Goal: Task Accomplishment & Management: Manage account settings

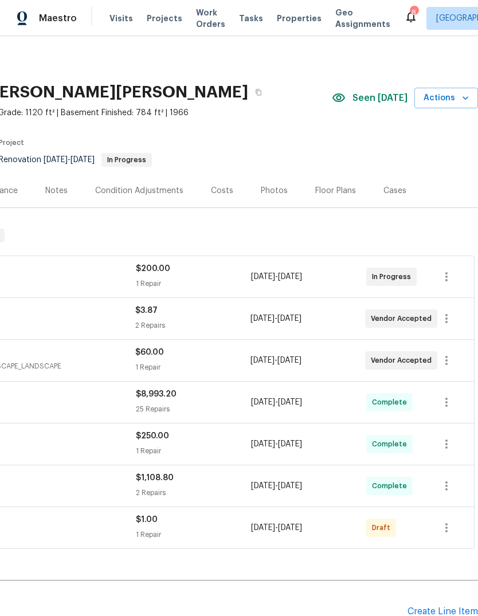
scroll to position [0, 170]
click at [460, 96] on icon "button" at bounding box center [465, 97] width 11 height 11
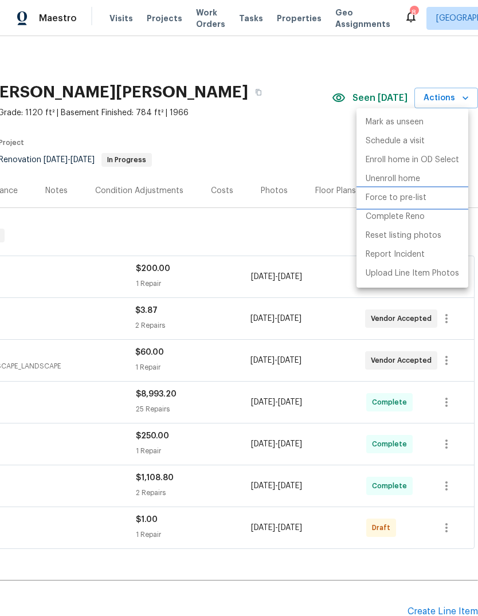
click at [427, 201] on li "Force to pre-list" at bounding box center [412, 198] width 112 height 19
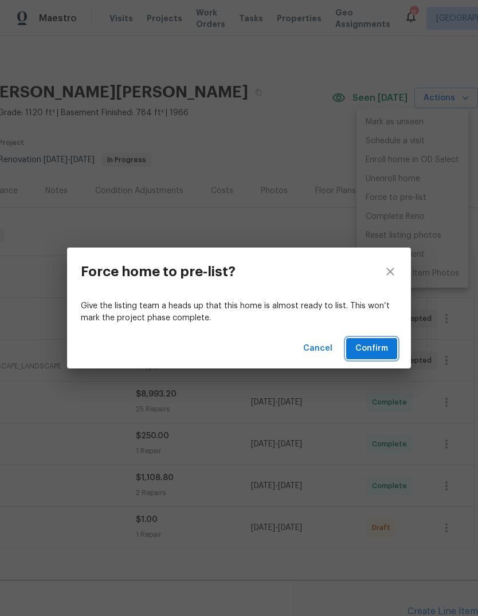
click at [383, 353] on span "Confirm" at bounding box center [371, 349] width 33 height 14
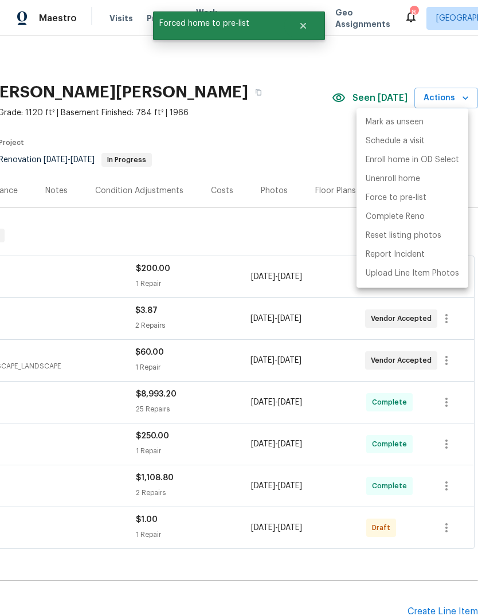
click at [267, 155] on div at bounding box center [239, 308] width 478 height 616
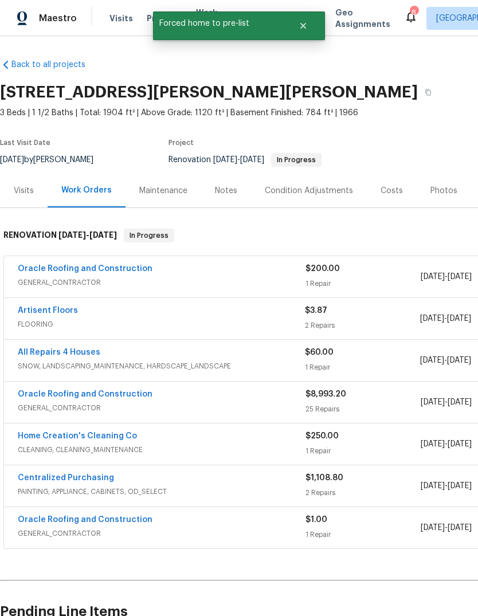
scroll to position [0, 0]
click at [445, 192] on div "Photos" at bounding box center [443, 190] width 27 height 11
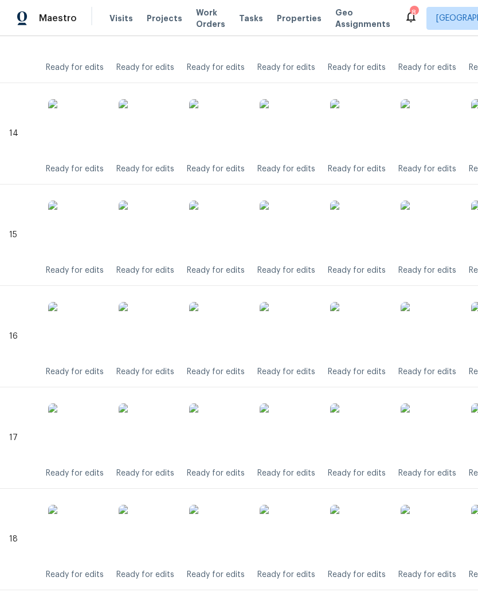
scroll to position [1660, 0]
click at [363, 440] on img at bounding box center [358, 432] width 57 height 57
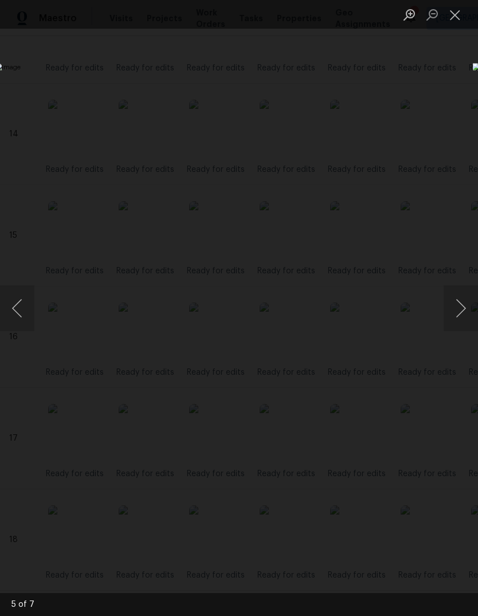
click at [25, 311] on button "Previous image" at bounding box center [17, 308] width 34 height 46
click at [448, 13] on button "Close lightbox" at bounding box center [455, 15] width 23 height 20
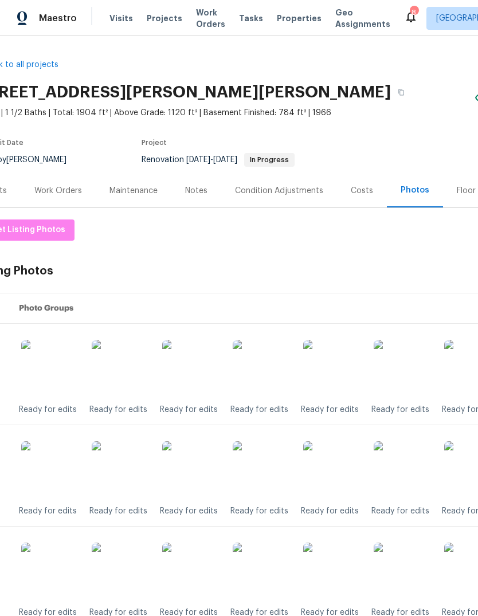
scroll to position [0, 28]
click at [339, 370] on img at bounding box center [331, 368] width 57 height 57
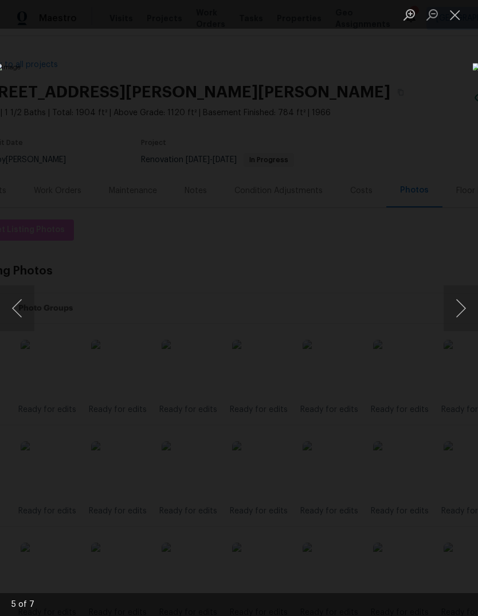
click at [17, 305] on button "Previous image" at bounding box center [17, 308] width 34 height 46
click at [451, 18] on button "Close lightbox" at bounding box center [455, 15] width 23 height 20
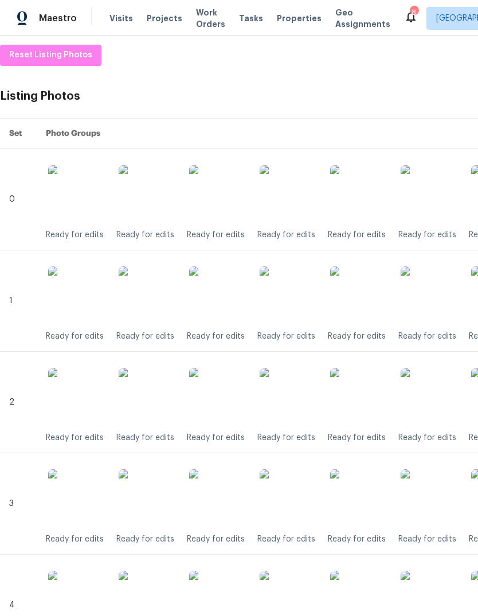
scroll to position [175, 0]
click at [291, 304] on img at bounding box center [288, 294] width 57 height 57
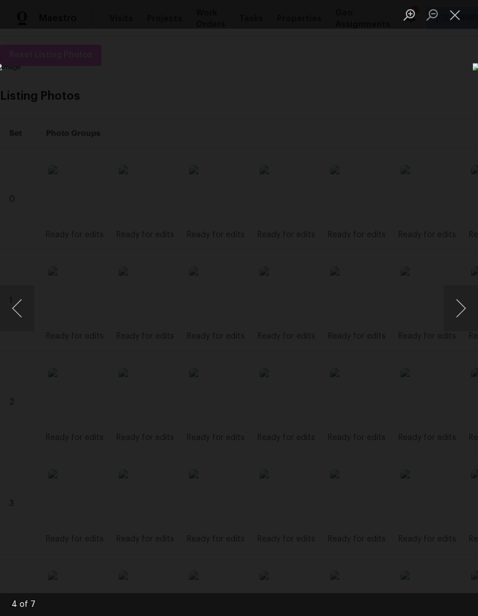
click at [454, 16] on button "Close lightbox" at bounding box center [455, 15] width 23 height 20
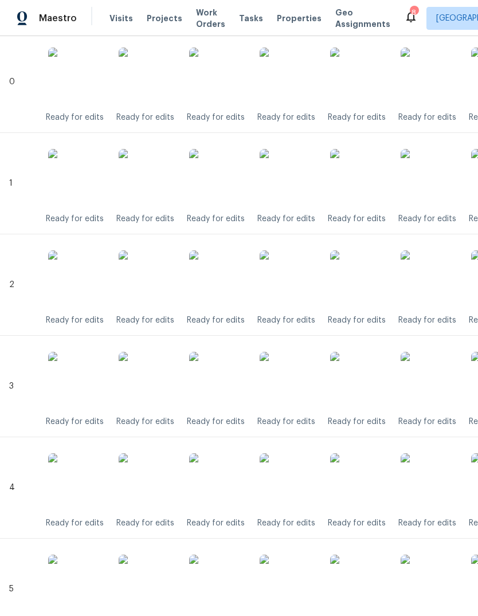
scroll to position [292, 0]
click at [296, 279] on img at bounding box center [288, 278] width 57 height 57
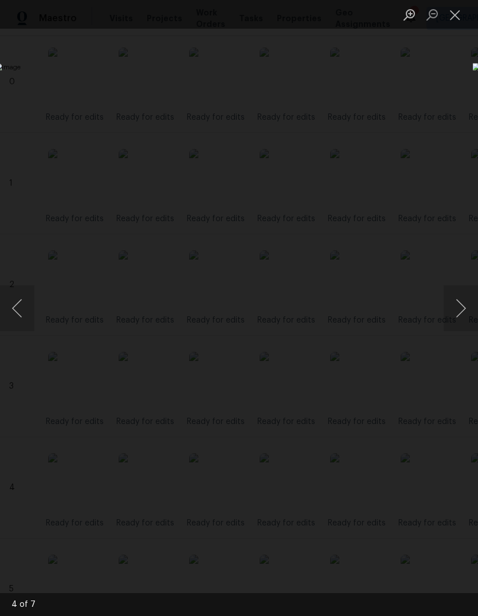
click at [450, 19] on button "Close lightbox" at bounding box center [455, 15] width 23 height 20
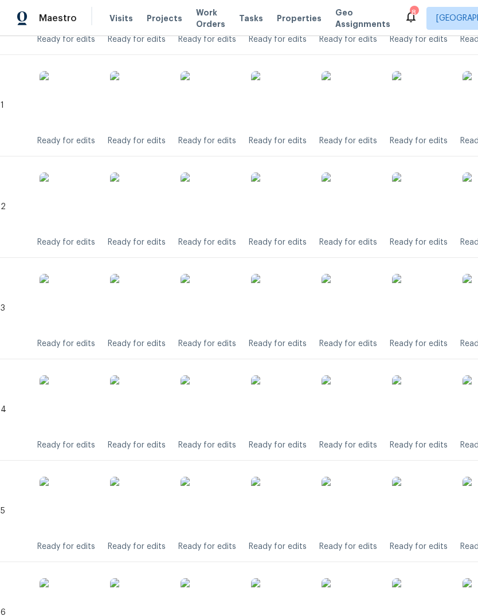
scroll to position [379, 13]
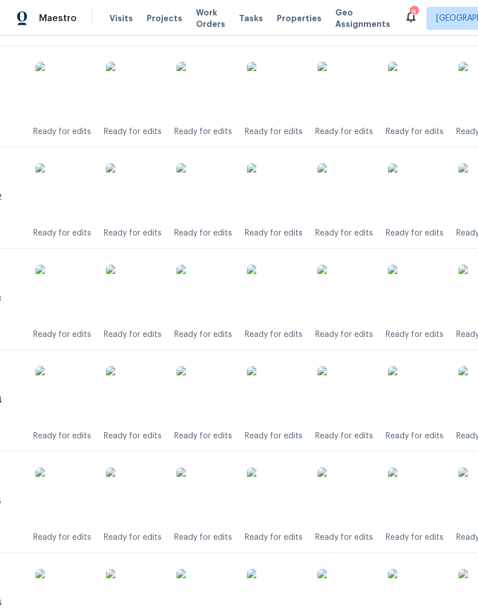
click at [288, 297] on img at bounding box center [275, 293] width 57 height 57
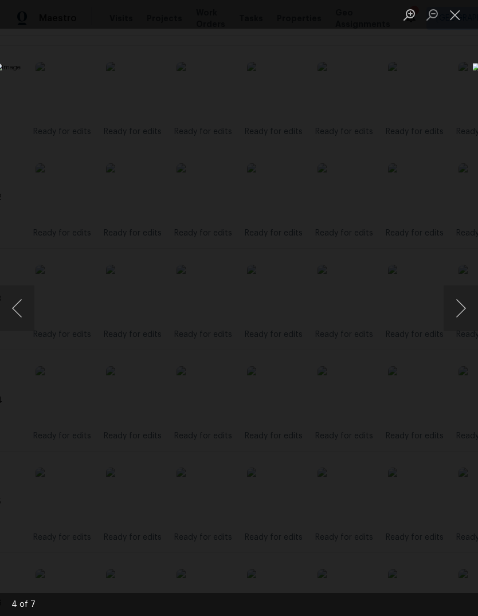
click at [450, 18] on button "Close lightbox" at bounding box center [455, 15] width 23 height 20
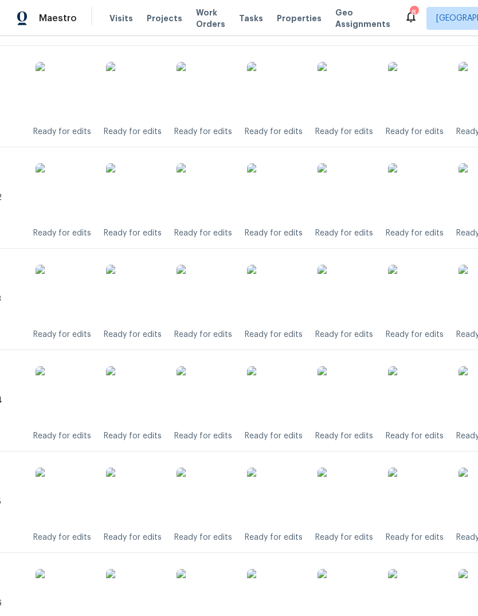
click at [349, 397] on img at bounding box center [345, 394] width 57 height 57
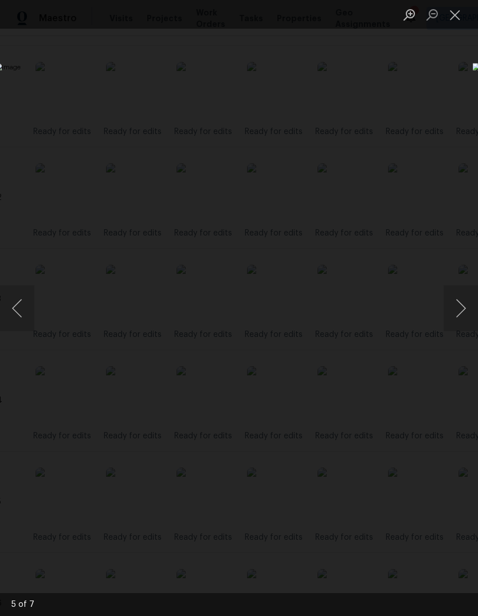
click at [454, 19] on button "Close lightbox" at bounding box center [455, 15] width 23 height 20
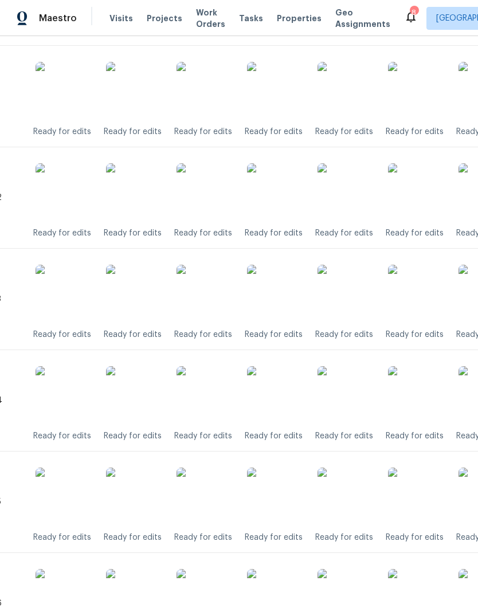
click at [215, 401] on img at bounding box center [205, 394] width 57 height 57
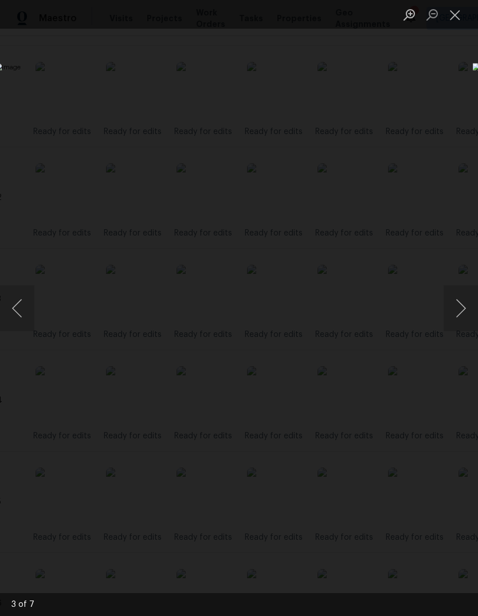
click at [459, 19] on button "Close lightbox" at bounding box center [455, 15] width 23 height 20
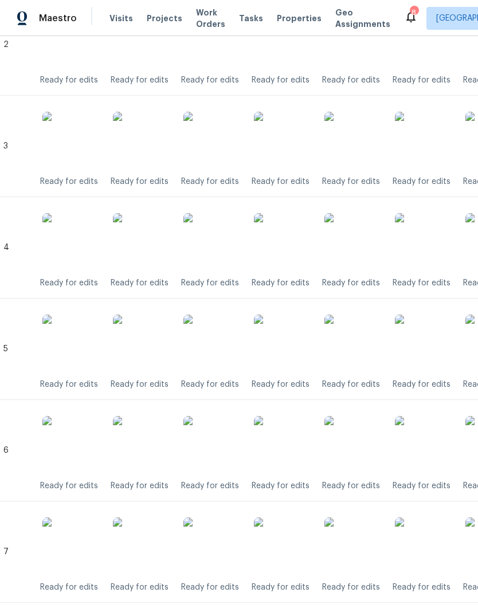
scroll to position [545, 1]
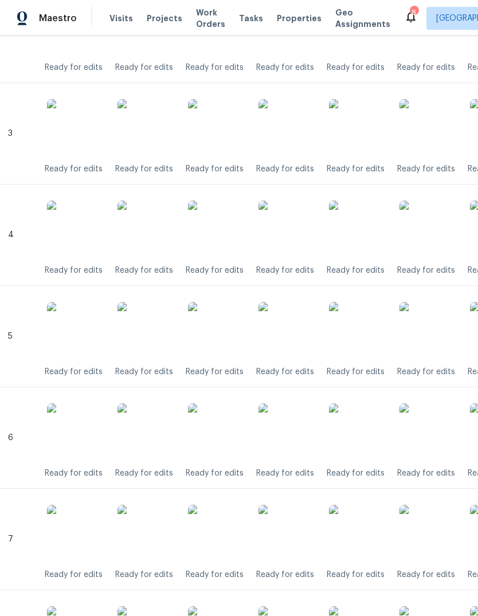
click at [360, 348] on img at bounding box center [357, 330] width 57 height 57
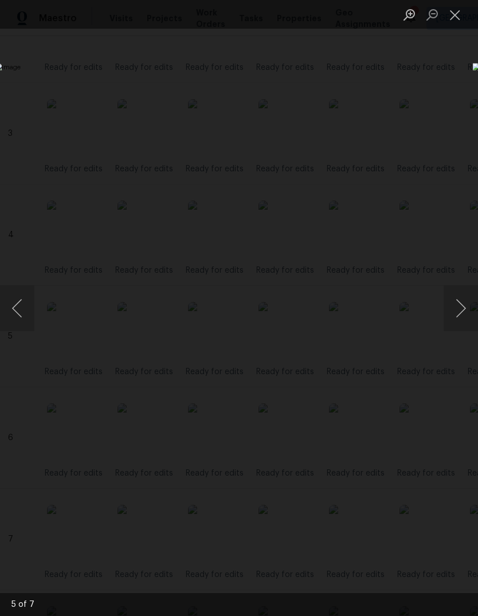
click at [21, 305] on button "Previous image" at bounding box center [17, 308] width 34 height 46
click at [464, 17] on button "Close lightbox" at bounding box center [455, 15] width 23 height 20
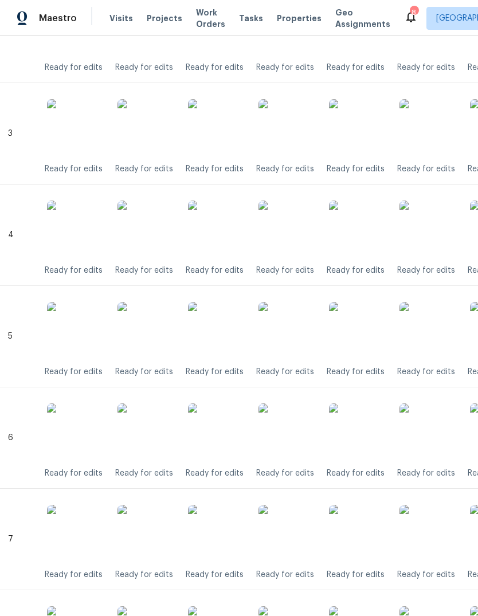
click at [293, 433] on img at bounding box center [286, 431] width 57 height 57
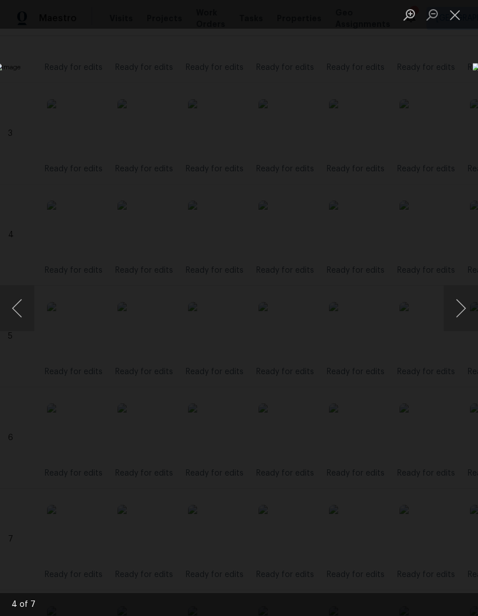
click at [24, 314] on button "Previous image" at bounding box center [17, 308] width 34 height 46
click at [452, 309] on button "Next image" at bounding box center [461, 308] width 34 height 46
click at [462, 313] on button "Next image" at bounding box center [461, 308] width 34 height 46
click at [17, 307] on button "Previous image" at bounding box center [17, 308] width 34 height 46
click at [464, 15] on button "Close lightbox" at bounding box center [455, 15] width 23 height 20
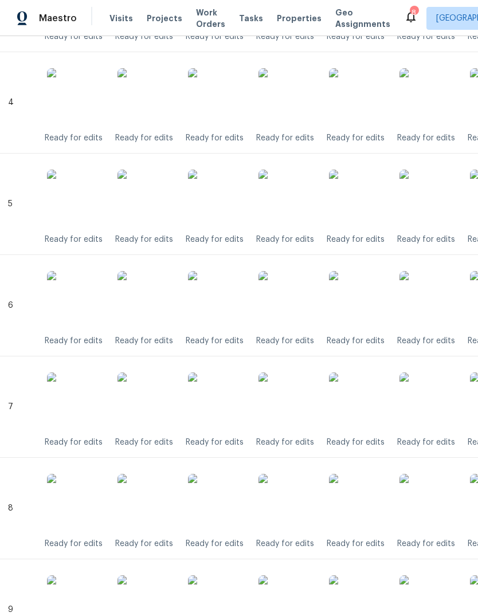
scroll to position [674, 1]
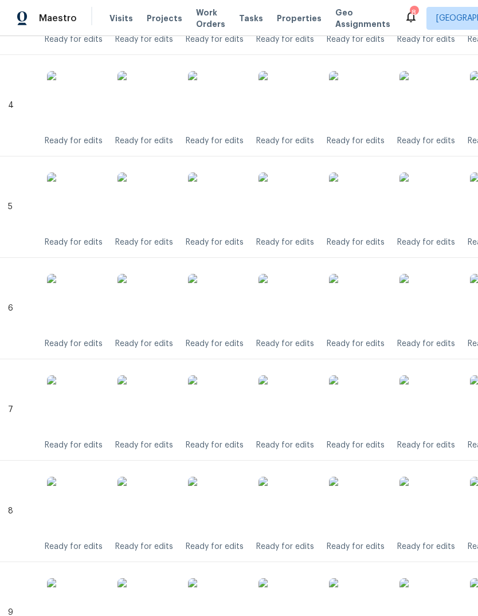
click at [292, 417] on img at bounding box center [286, 403] width 57 height 57
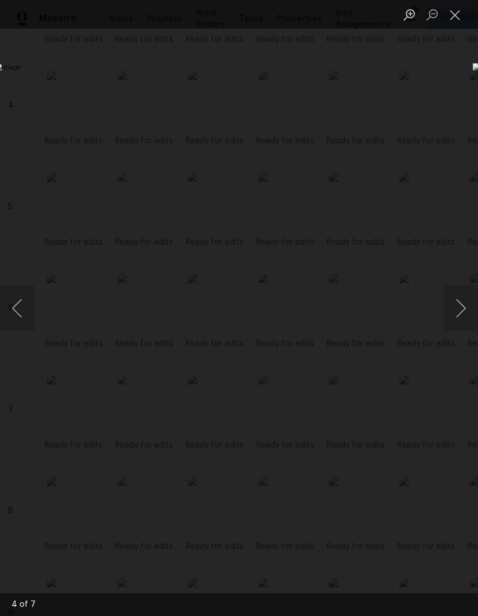
click at [453, 22] on button "Close lightbox" at bounding box center [455, 15] width 23 height 20
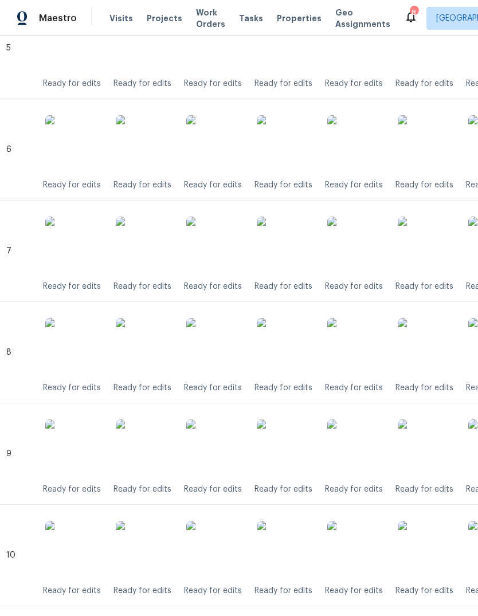
scroll to position [833, 3]
click at [295, 357] on img at bounding box center [284, 346] width 57 height 57
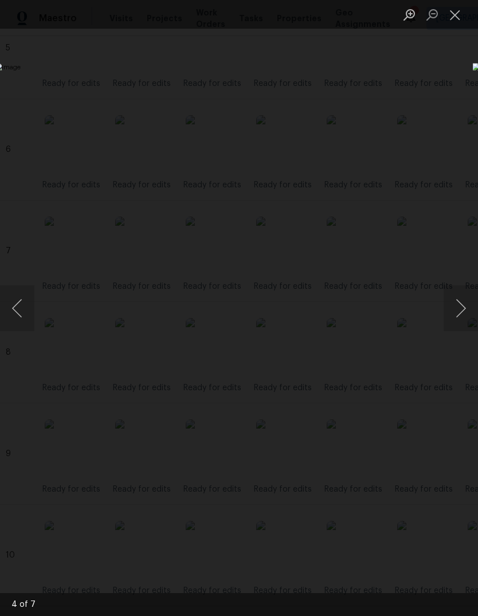
click at [453, 17] on button "Close lightbox" at bounding box center [455, 15] width 23 height 20
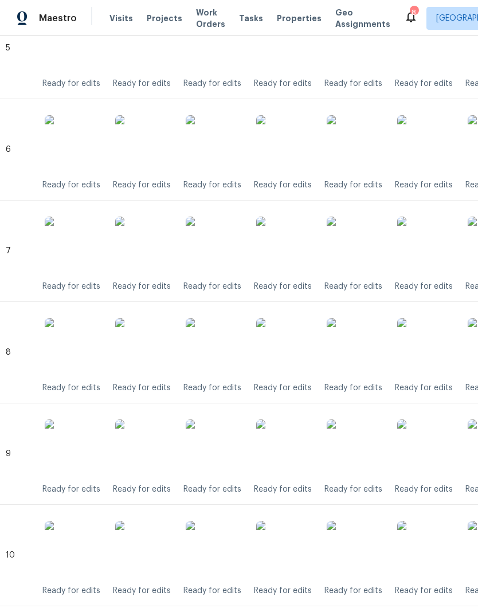
click at [292, 450] on img at bounding box center [284, 447] width 57 height 57
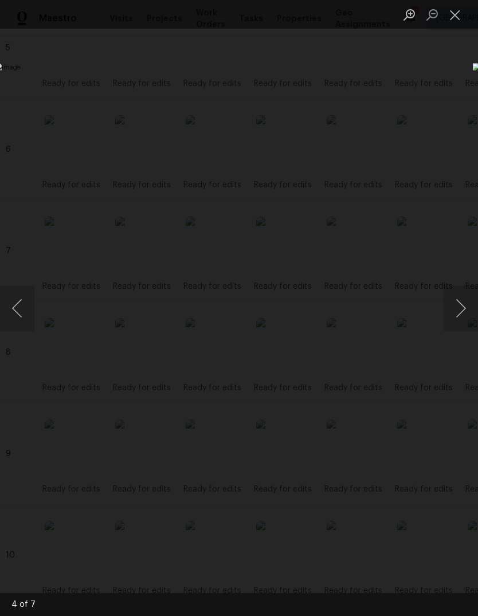
click at [457, 17] on button "Close lightbox" at bounding box center [455, 15] width 23 height 20
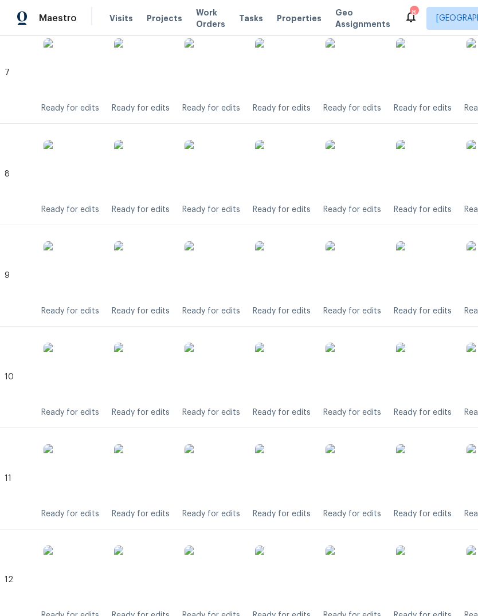
scroll to position [1024, 6]
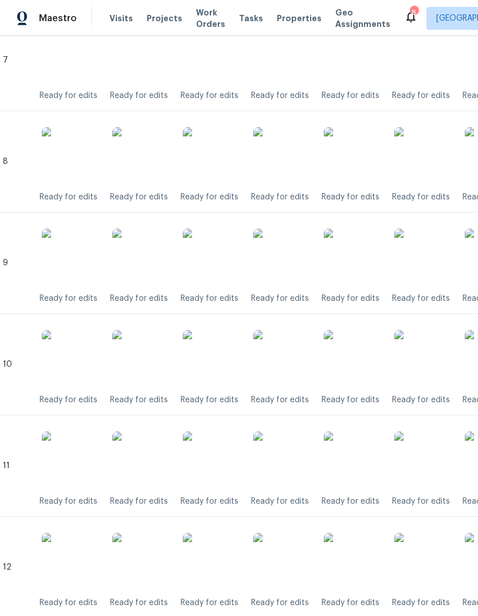
click at [293, 363] on img at bounding box center [281, 358] width 57 height 57
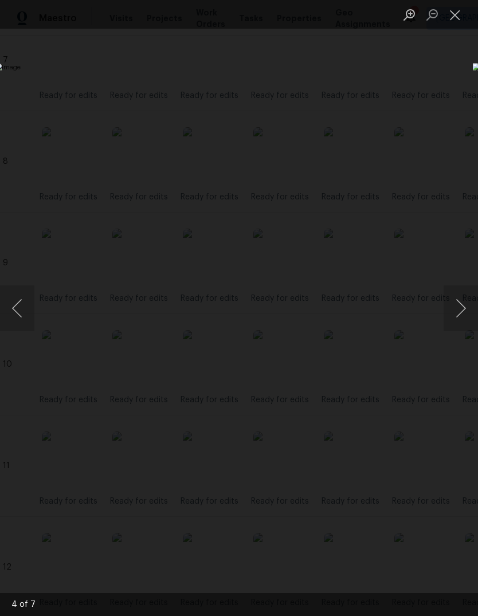
click at [19, 307] on button "Previous image" at bounding box center [17, 308] width 34 height 46
click at [464, 310] on button "Next image" at bounding box center [461, 308] width 34 height 46
click at [457, 17] on button "Close lightbox" at bounding box center [455, 15] width 23 height 20
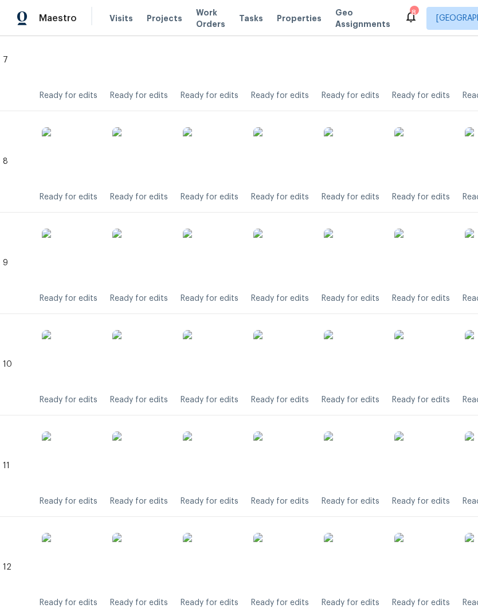
click at [286, 465] on img at bounding box center [281, 460] width 57 height 57
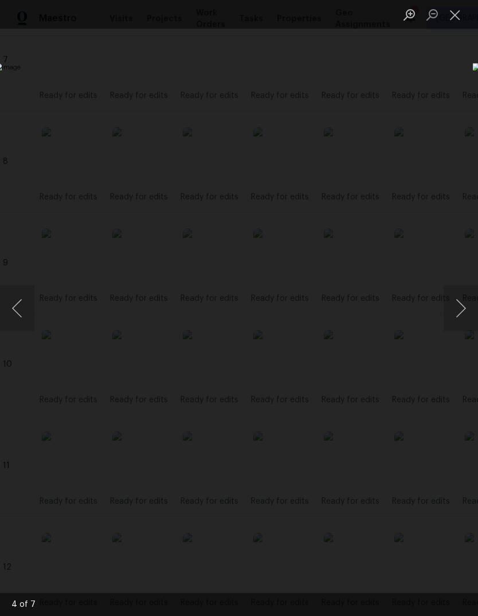
click at [453, 17] on button "Close lightbox" at bounding box center [455, 15] width 23 height 20
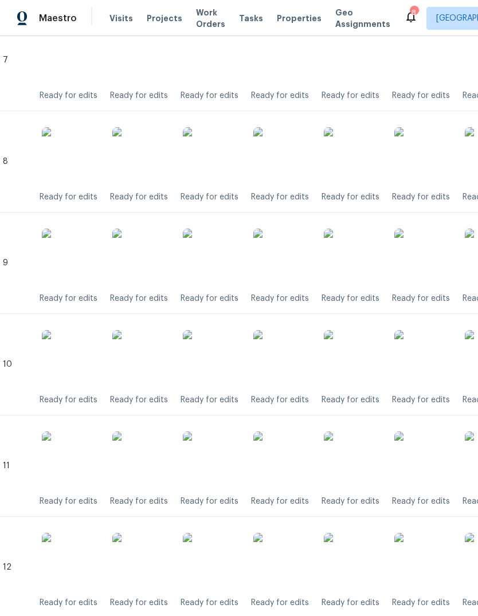
click at [285, 558] on img at bounding box center [281, 561] width 57 height 57
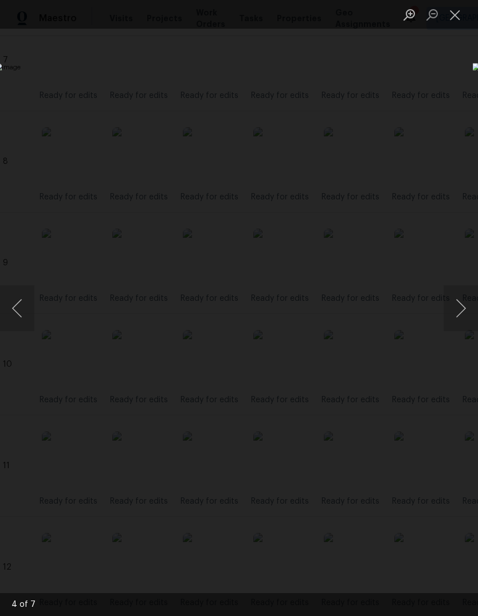
click at [450, 17] on button "Close lightbox" at bounding box center [455, 15] width 23 height 20
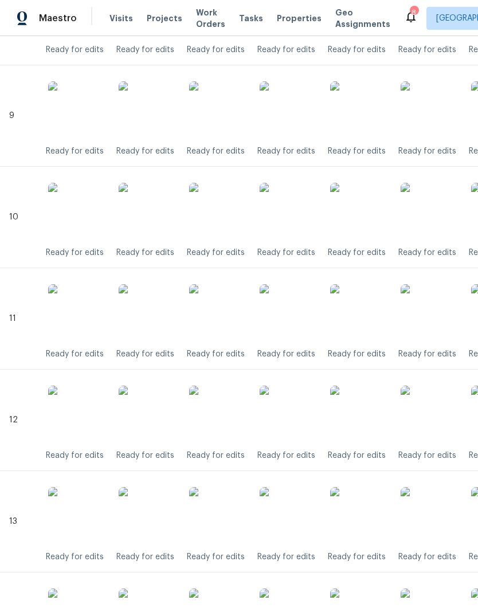
scroll to position [1171, 0]
click at [297, 525] on img at bounding box center [288, 515] width 57 height 57
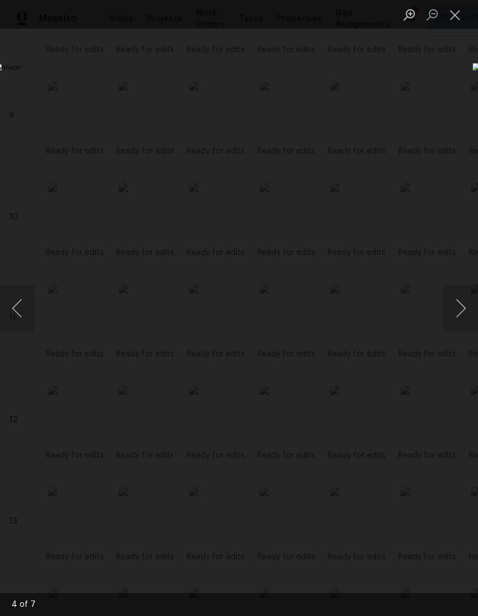
click at [454, 21] on button "Close lightbox" at bounding box center [455, 15] width 23 height 20
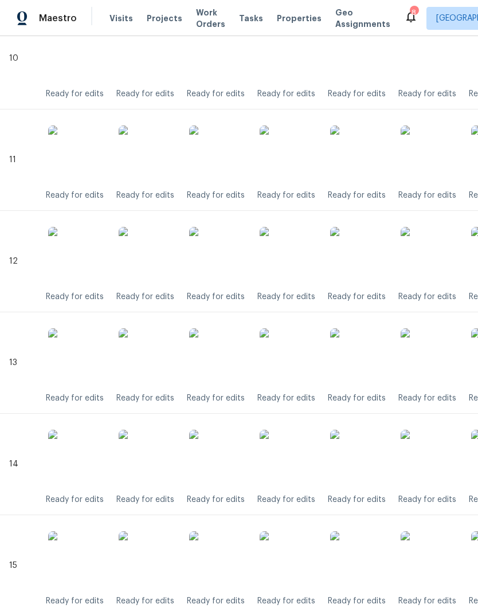
scroll to position [1334, 0]
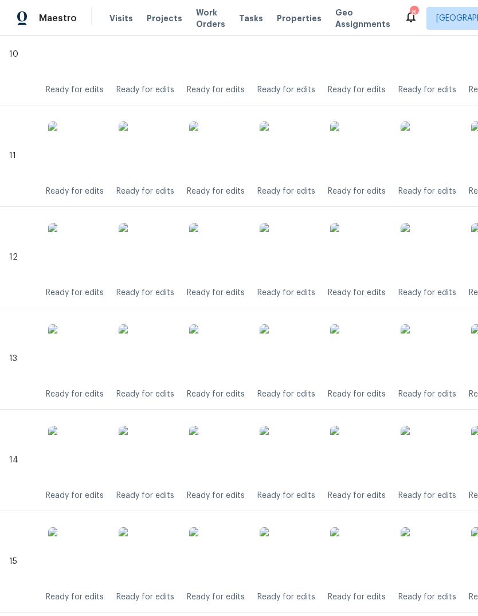
click at [303, 464] on img at bounding box center [288, 454] width 57 height 57
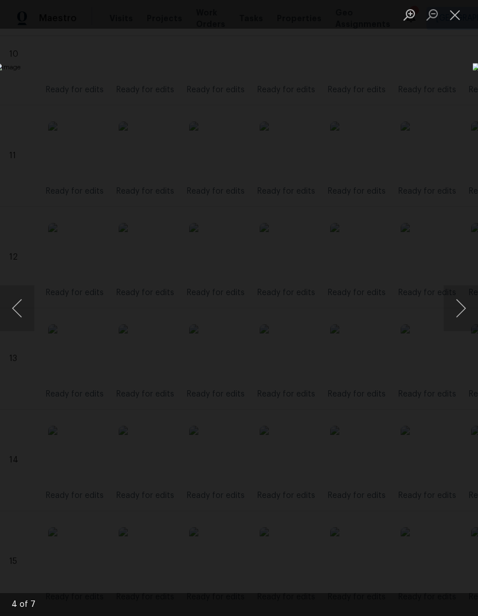
click at [456, 25] on button "Close lightbox" at bounding box center [455, 15] width 23 height 20
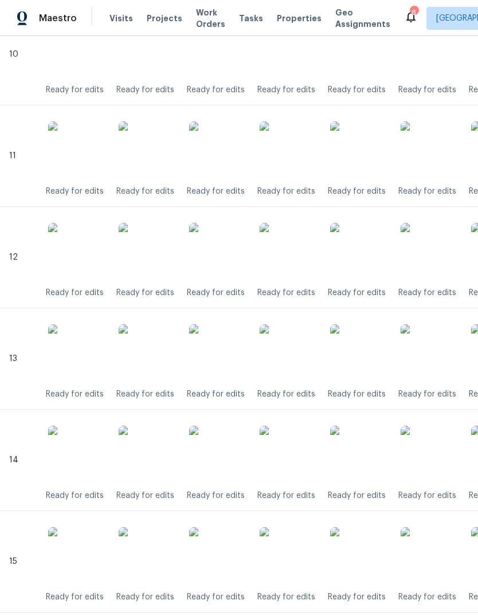
click at [291, 558] on img at bounding box center [288, 555] width 57 height 57
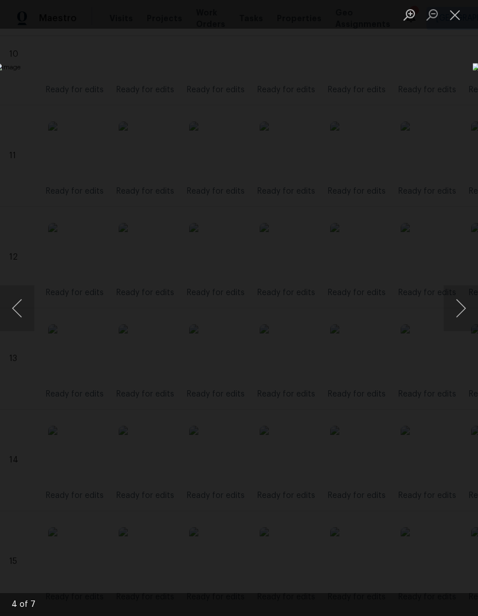
click at [454, 19] on button "Close lightbox" at bounding box center [455, 15] width 23 height 20
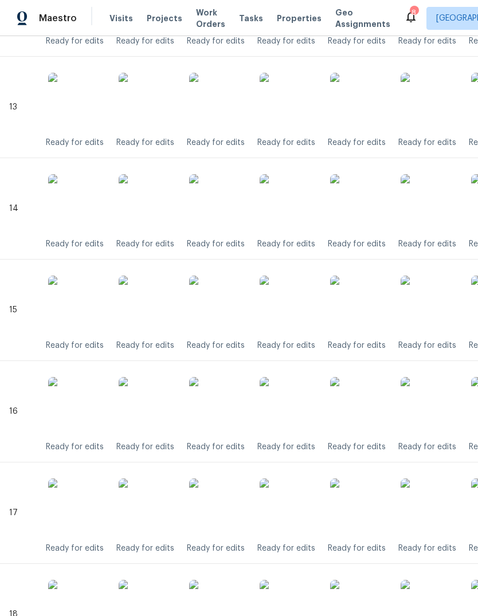
scroll to position [1586, 0]
click at [297, 415] on img at bounding box center [288, 405] width 57 height 57
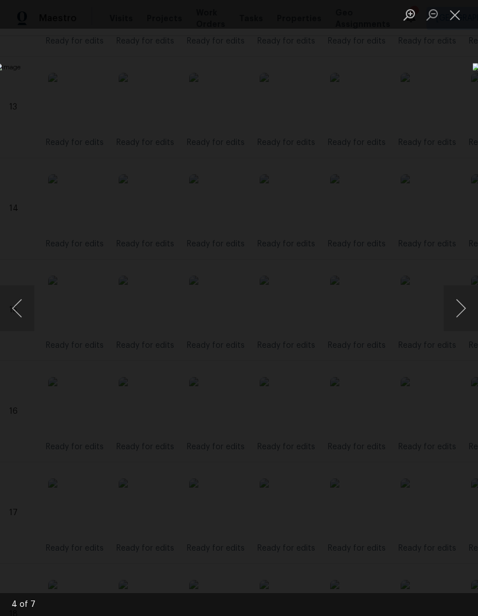
click at [30, 299] on button "Previous image" at bounding box center [17, 308] width 34 height 46
click at [456, 311] on button "Next image" at bounding box center [461, 308] width 34 height 46
click at [445, 20] on button "Close lightbox" at bounding box center [455, 15] width 23 height 20
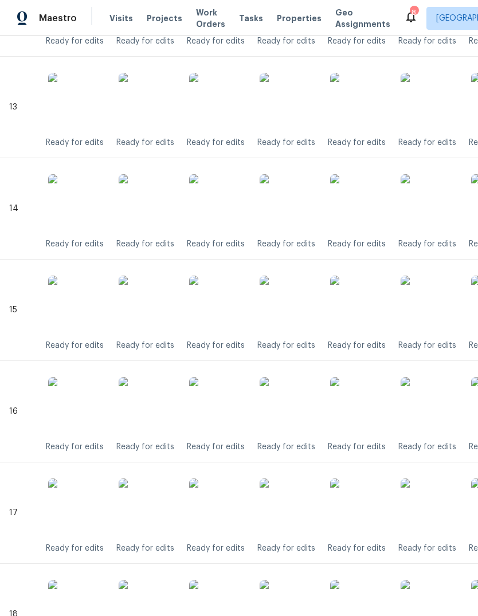
click at [299, 516] on img at bounding box center [288, 506] width 57 height 57
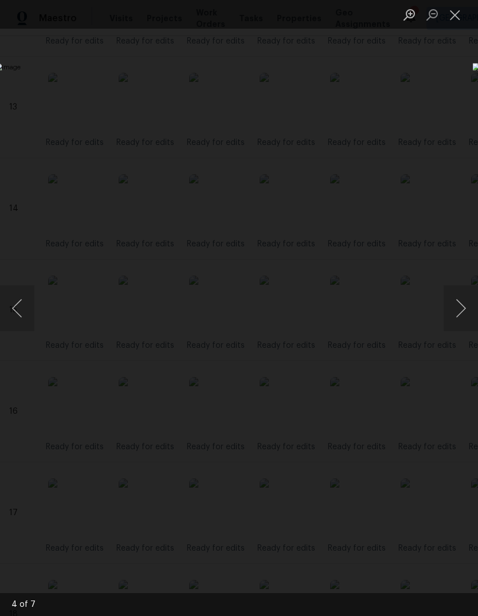
click at [454, 13] on button "Close lightbox" at bounding box center [455, 15] width 23 height 20
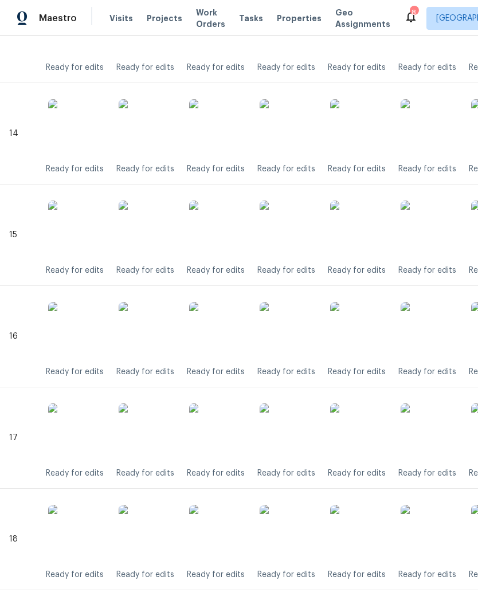
scroll to position [1660, 0]
click at [290, 538] on img at bounding box center [288, 533] width 57 height 57
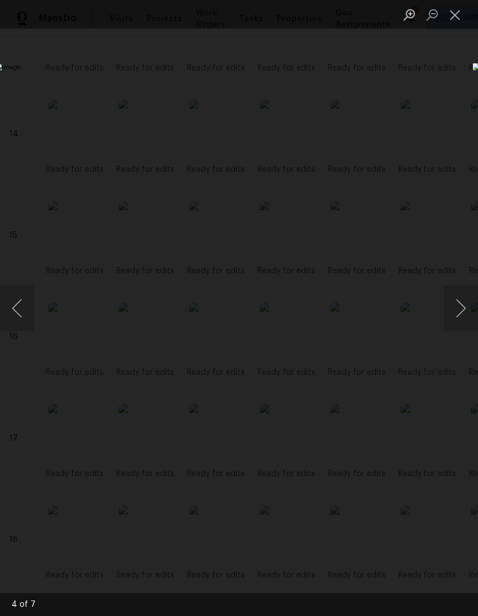
click at [454, 11] on button "Close lightbox" at bounding box center [455, 15] width 23 height 20
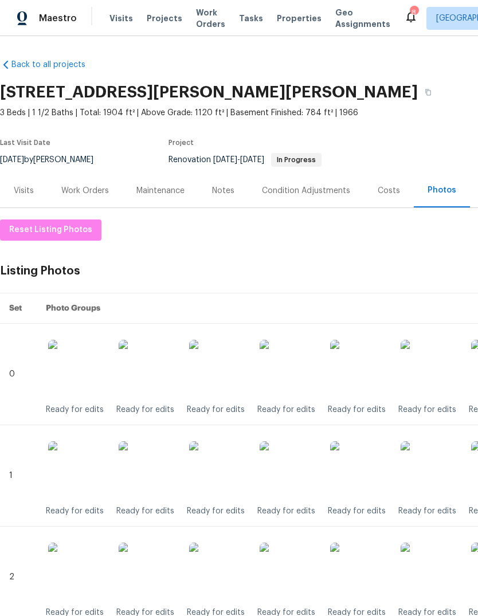
scroll to position [0, 0]
click at [290, 23] on span "Properties" at bounding box center [299, 18] width 45 height 11
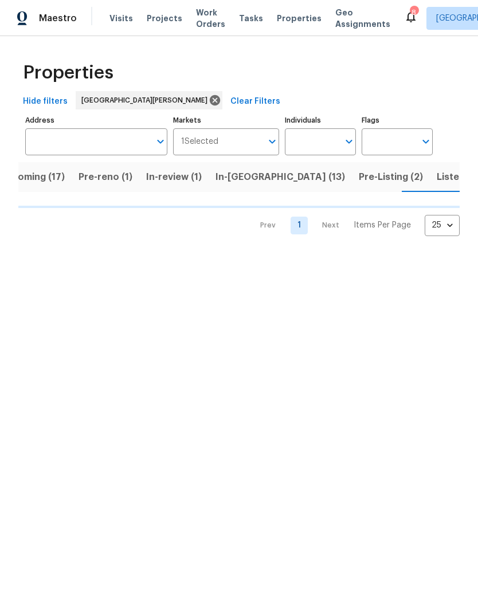
scroll to position [0, 29]
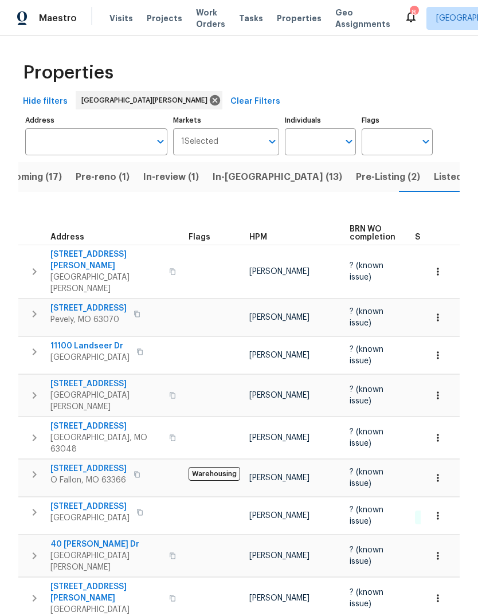
click at [259, 233] on span "HPM" at bounding box center [258, 237] width 18 height 8
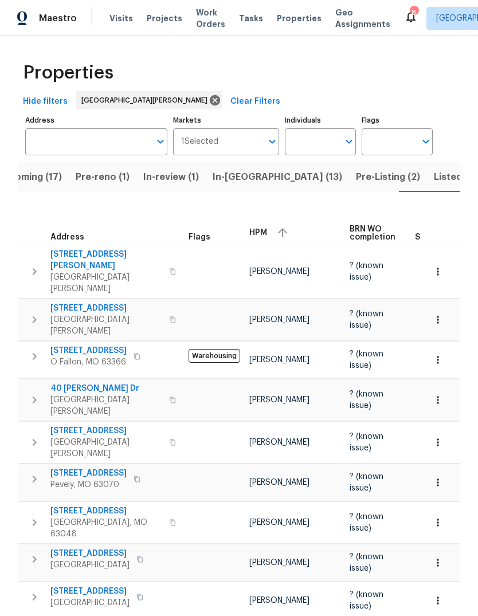
click at [262, 229] on span "HPM" at bounding box center [258, 233] width 18 height 8
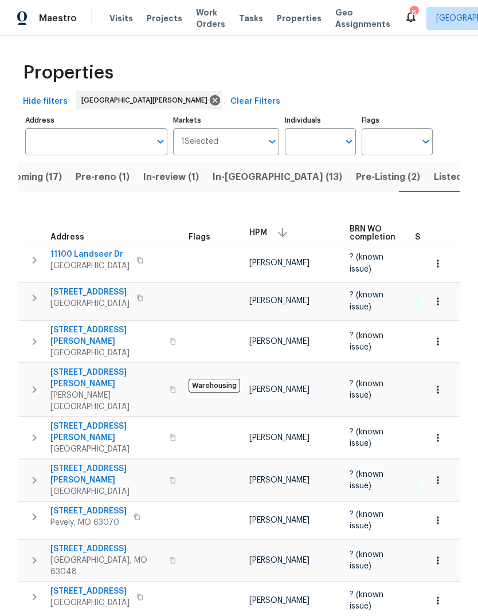
click at [109, 327] on span "5040 Parker Ave" at bounding box center [106, 335] width 112 height 23
click at [434, 179] on span "Listed (32)" at bounding box center [458, 177] width 49 height 16
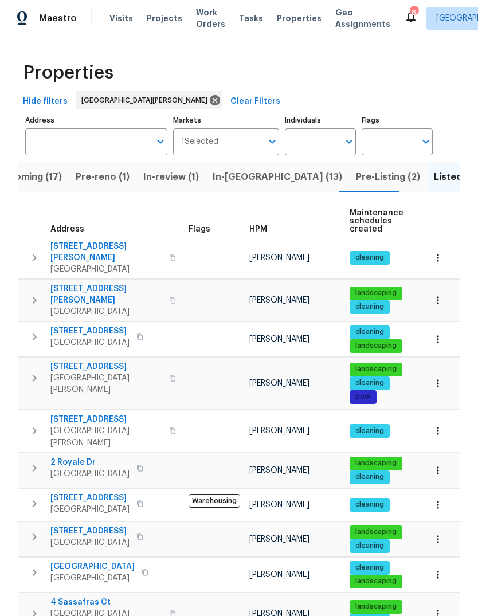
click at [266, 233] on div "HPM" at bounding box center [294, 229] width 91 height 8
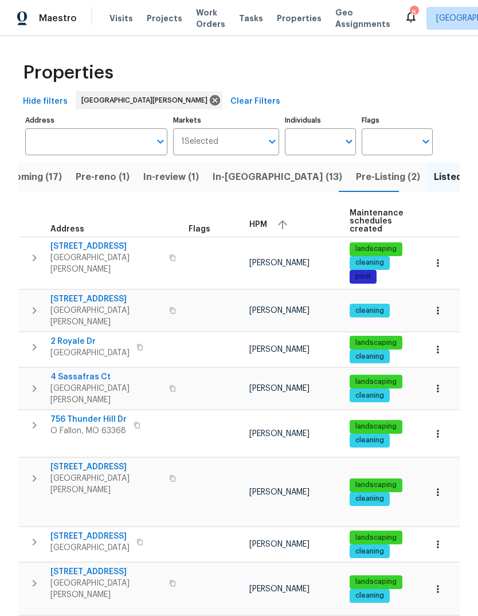
click at [264, 226] on span "HPM" at bounding box center [258, 225] width 18 height 8
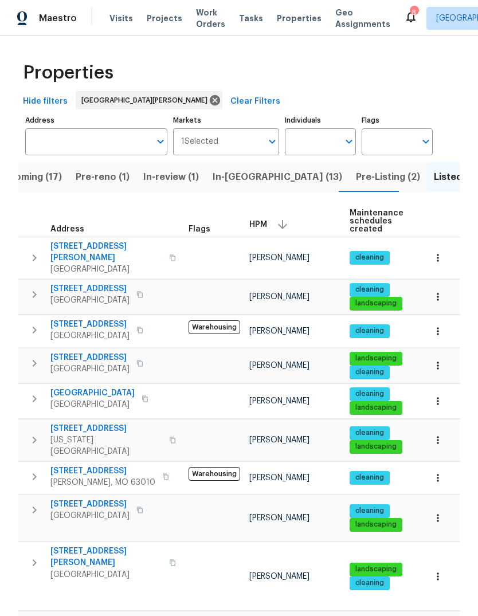
click at [356, 178] on span "Pre-Listing (2)" at bounding box center [388, 177] width 64 height 16
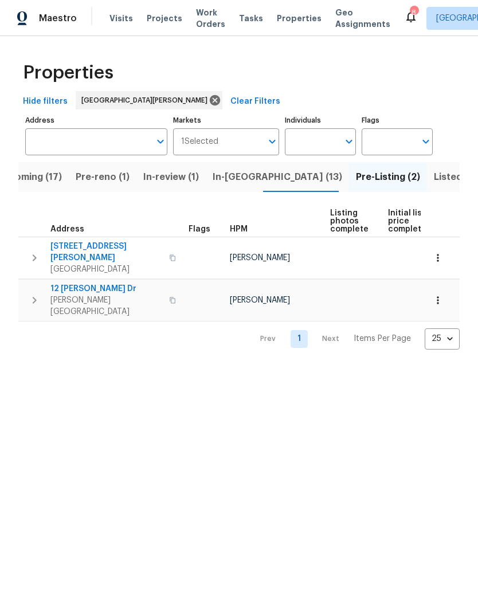
click at [116, 21] on span "Visits" at bounding box center [120, 18] width 23 height 11
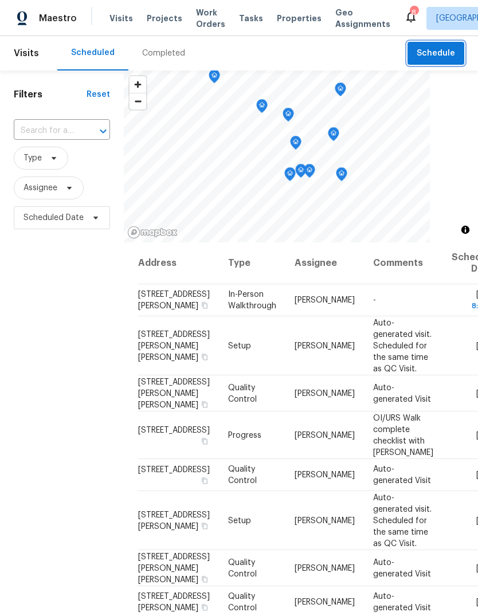
click at [446, 53] on span "Schedule" at bounding box center [436, 53] width 38 height 14
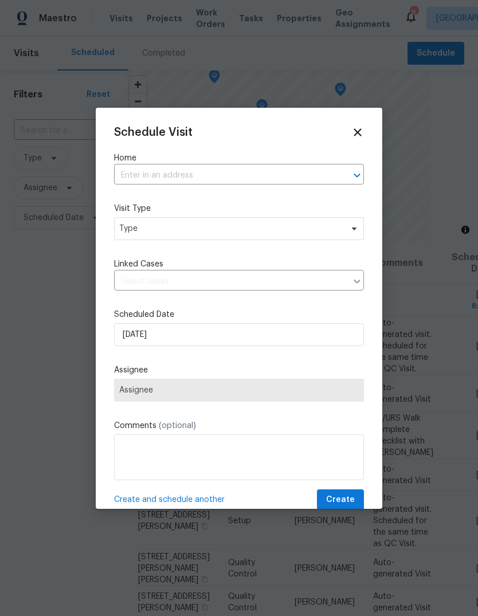
click at [274, 177] on input "text" at bounding box center [223, 176] width 218 height 18
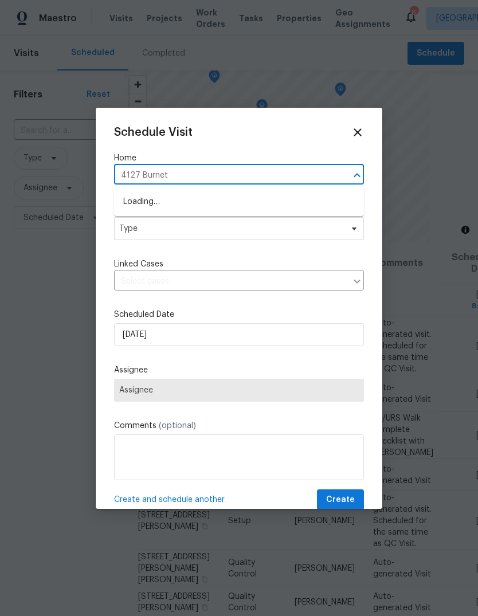
type input "4127 Burnett"
click at [253, 203] on li "4127 Burnett Ave, Saint Louis, MO 63125" at bounding box center [239, 202] width 250 height 19
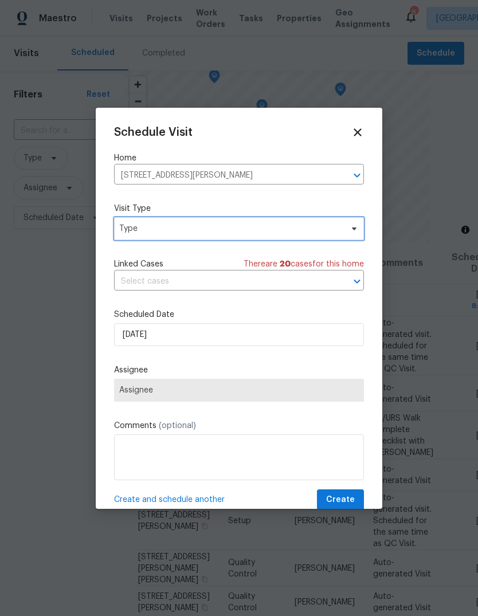
click at [258, 230] on span "Type" at bounding box center [230, 228] width 223 height 11
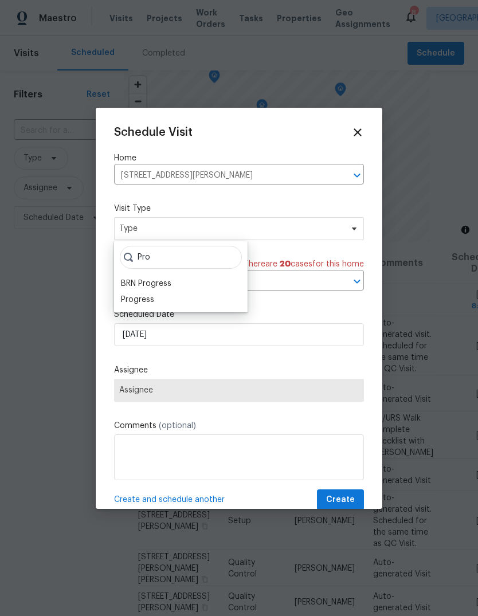
type input "Pro"
click at [172, 299] on div "Progress" at bounding box center [180, 300] width 127 height 16
click at [152, 298] on div "Progress" at bounding box center [137, 299] width 33 height 11
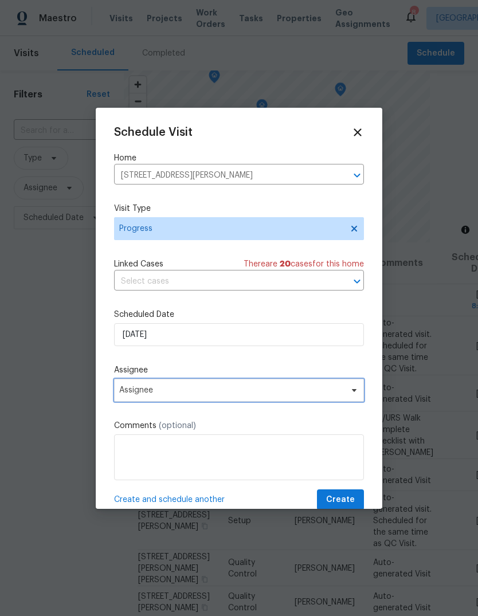
click at [238, 394] on span "Assignee" at bounding box center [231, 390] width 225 height 9
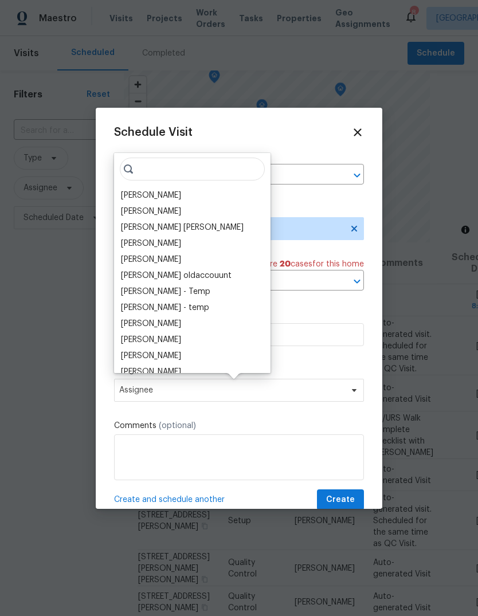
click at [192, 200] on div "[PERSON_NAME]" at bounding box center [192, 195] width 150 height 16
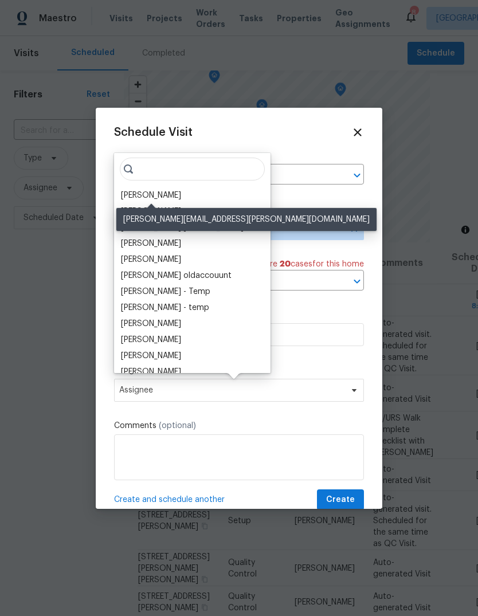
click at [171, 198] on div "[PERSON_NAME]" at bounding box center [151, 195] width 60 height 11
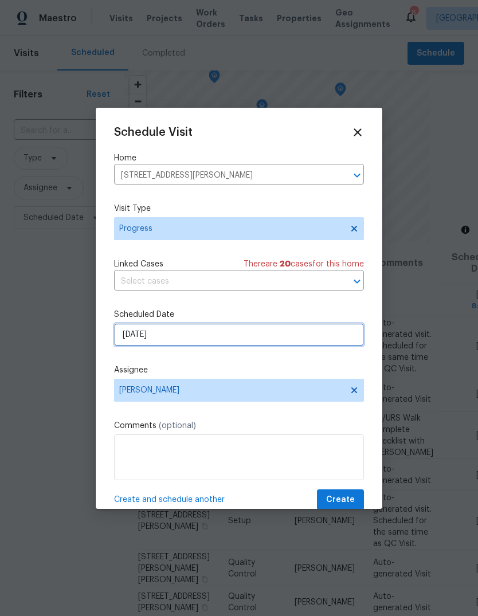
click at [229, 341] on input "[DATE]" at bounding box center [239, 334] width 250 height 23
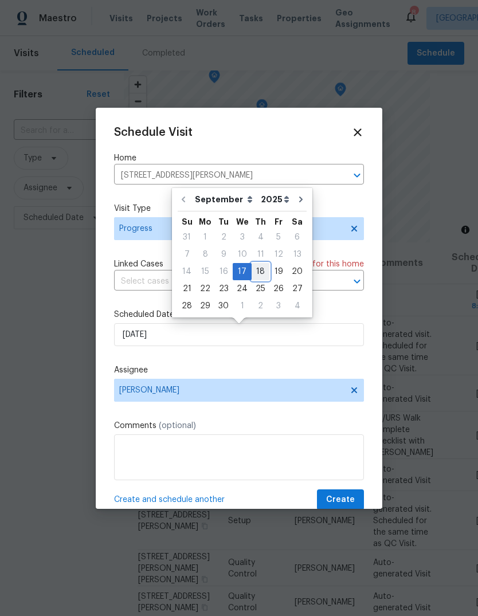
click at [262, 277] on div "18" at bounding box center [261, 272] width 18 height 16
type input "9/18/2025"
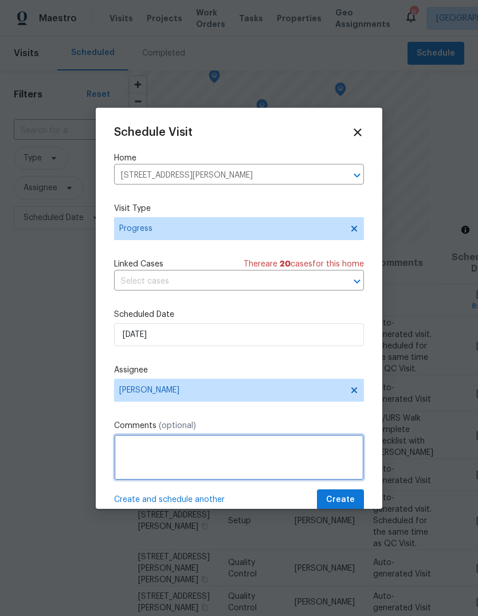
click at [226, 454] on textarea at bounding box center [239, 457] width 250 height 46
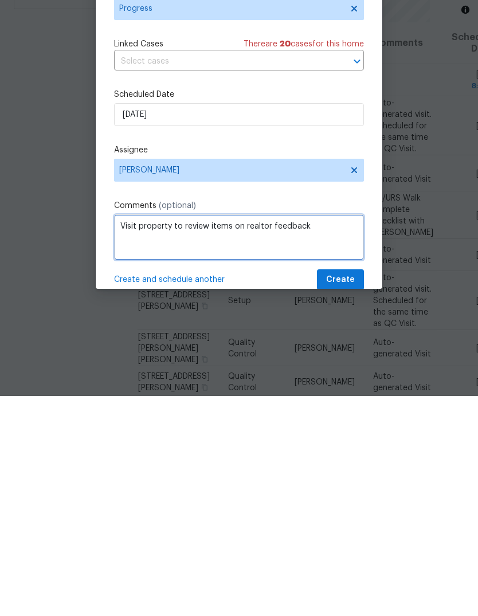
type textarea "Visit property to review items on realtor feedback"
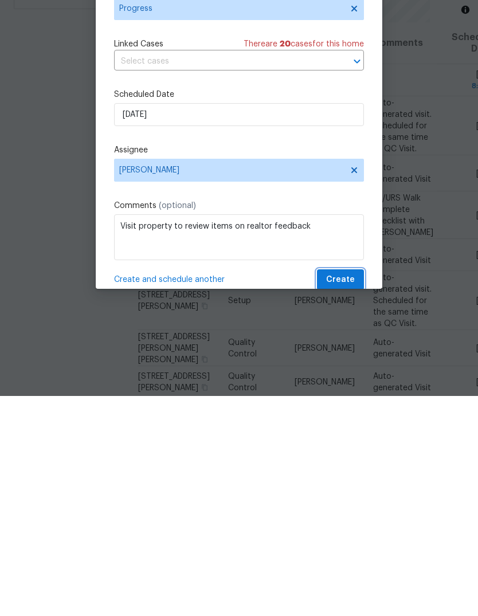
click at [347, 493] on span "Create" at bounding box center [340, 500] width 29 height 14
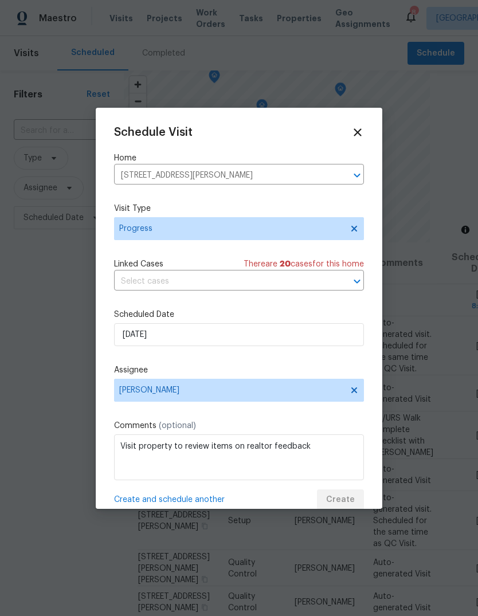
scroll to position [0, 0]
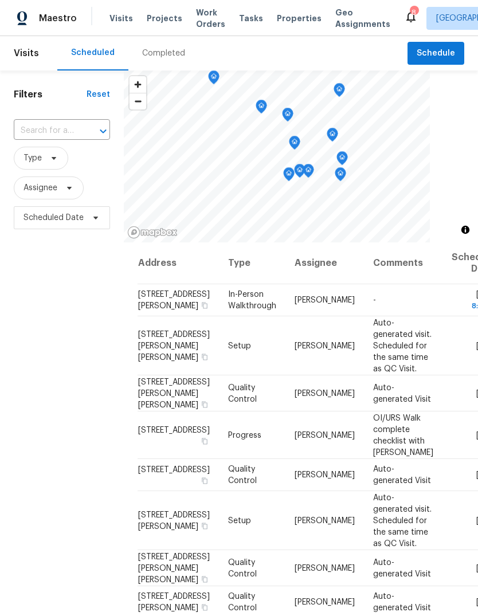
click at [119, 23] on span "Visits" at bounding box center [120, 18] width 23 height 11
click at [68, 131] on input "text" at bounding box center [46, 131] width 64 height 18
type input "rosant"
click at [62, 171] on li "14519 Rosant Ct, Florissant, MO 63034" at bounding box center [61, 163] width 96 height 31
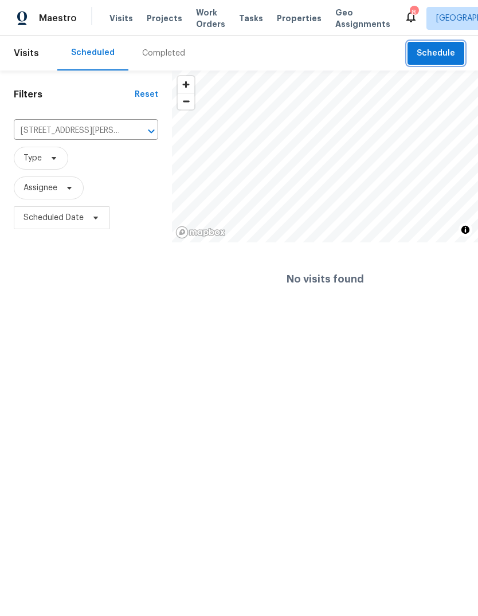
click at [440, 56] on span "Schedule" at bounding box center [436, 53] width 38 height 14
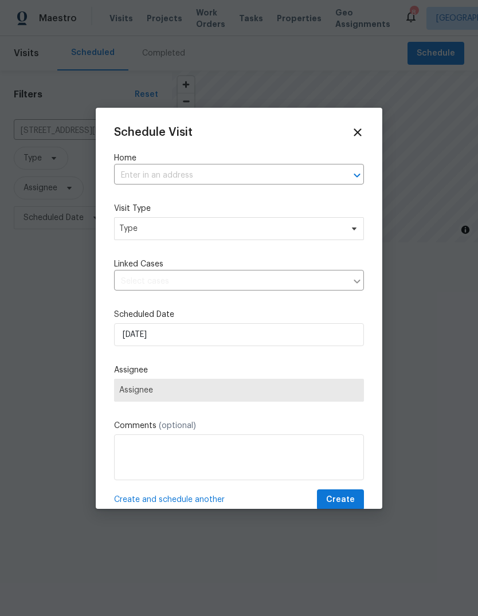
click at [258, 174] on input "text" at bounding box center [223, 176] width 218 height 18
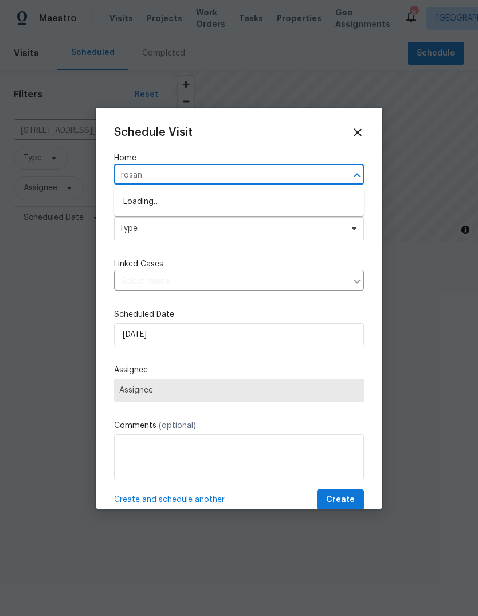
type input "rosant"
click at [251, 206] on li "14519 Rosant Ct, Florissant, MO 63034" at bounding box center [239, 202] width 250 height 19
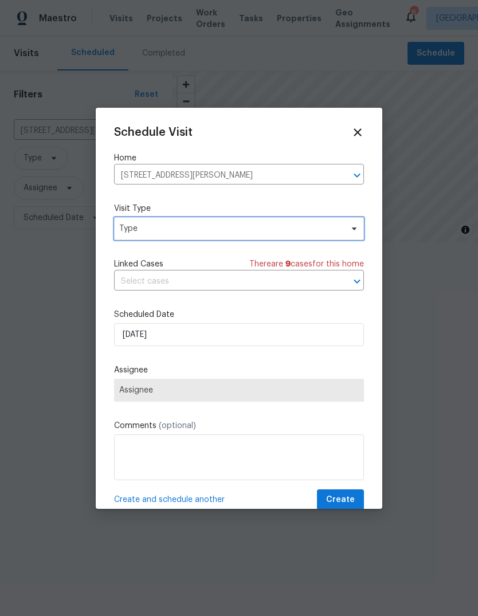
click at [239, 234] on span "Type" at bounding box center [230, 228] width 223 height 11
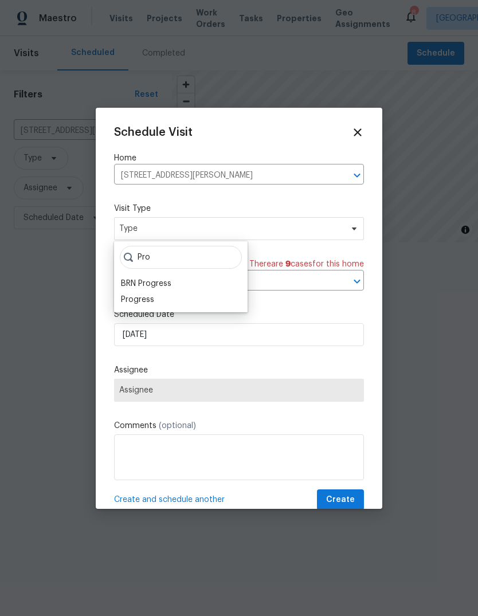
type input "Pro"
click at [162, 304] on div "Progress" at bounding box center [180, 300] width 127 height 16
click at [144, 299] on div "Progress" at bounding box center [137, 299] width 33 height 11
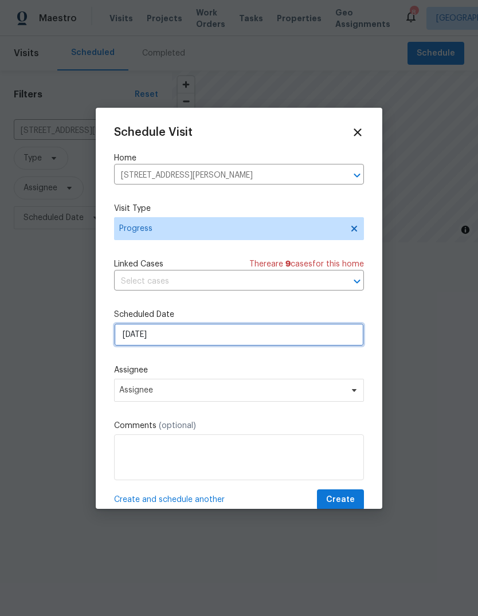
click at [233, 344] on input "[DATE]" at bounding box center [239, 334] width 250 height 23
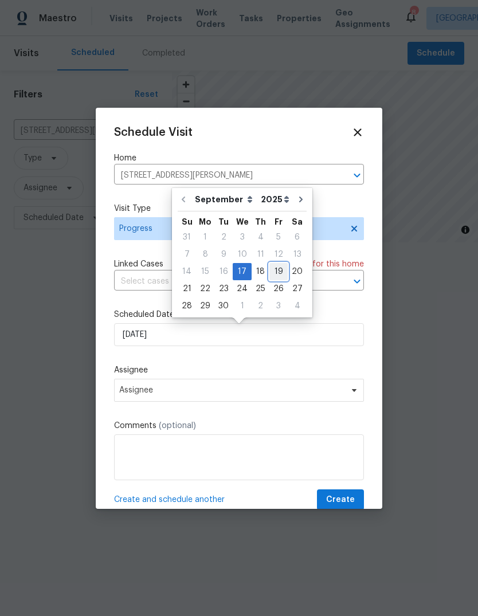
click at [269, 270] on div "19" at bounding box center [278, 272] width 18 height 16
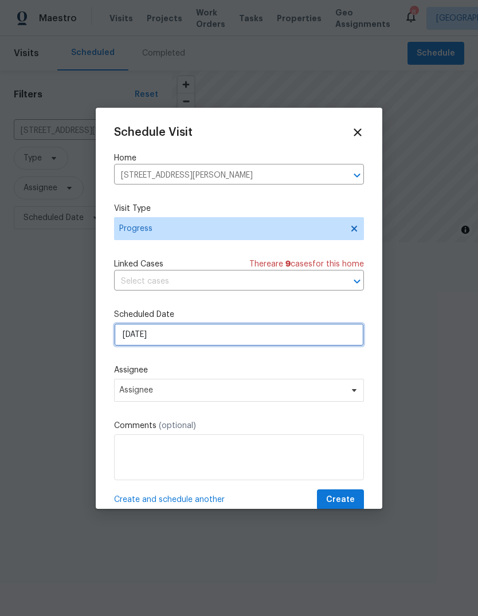
click at [233, 339] on input "[DATE]" at bounding box center [239, 334] width 250 height 23
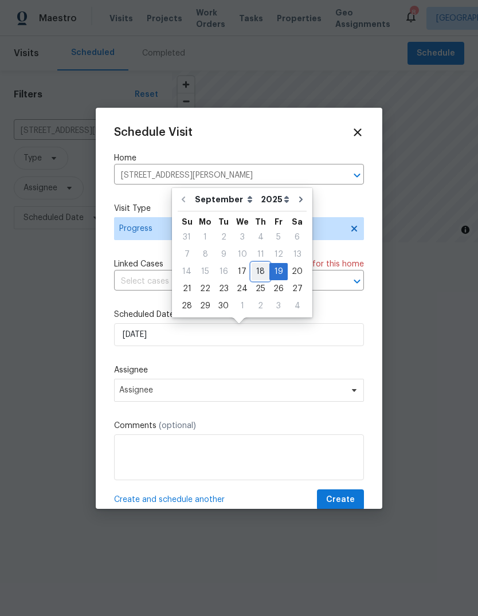
click at [259, 272] on div "18" at bounding box center [261, 272] width 18 height 16
type input "9/18/2025"
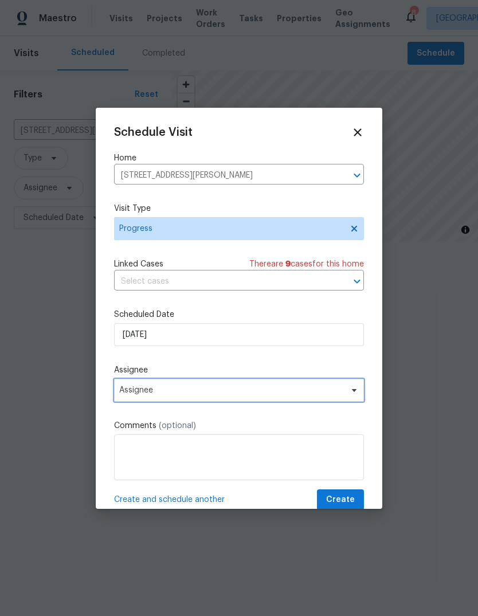
click at [241, 394] on span "Assignee" at bounding box center [231, 390] width 225 height 9
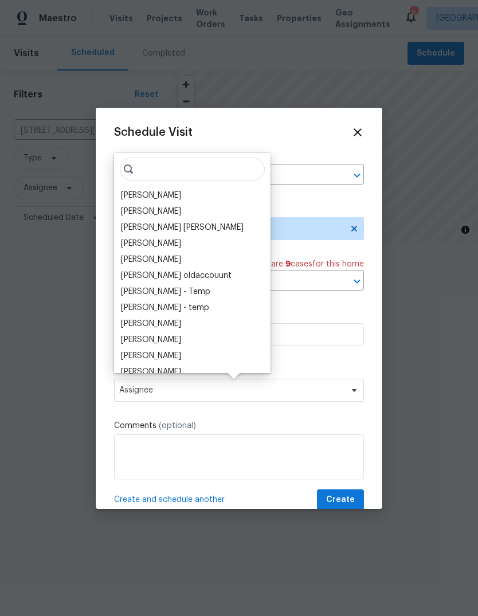
click at [178, 198] on div "[PERSON_NAME]" at bounding box center [151, 195] width 60 height 11
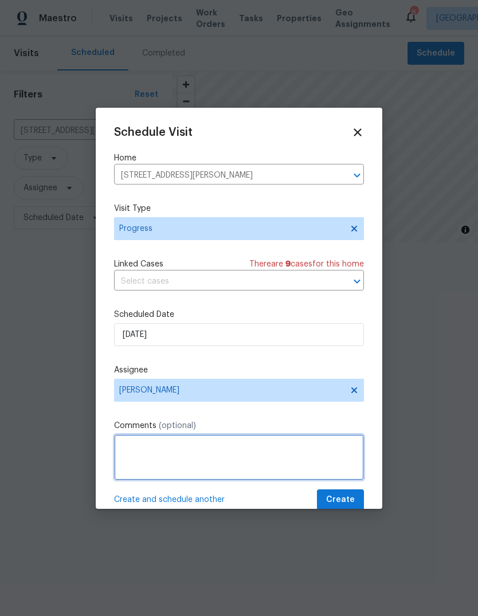
click at [189, 456] on textarea at bounding box center [239, 457] width 250 height 46
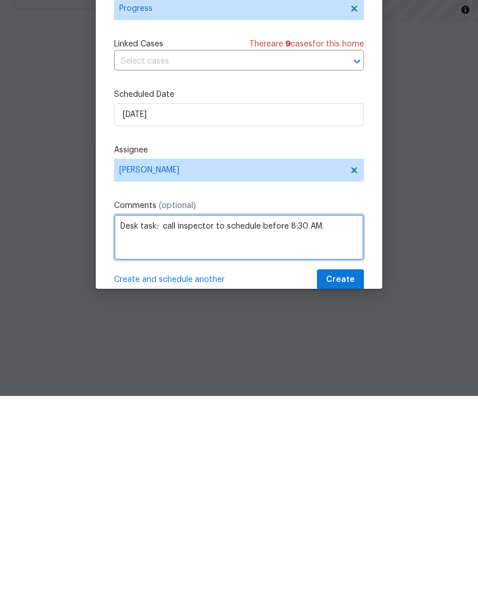
type textarea "Desk task: call inspector to schedule before 8:30 AM."
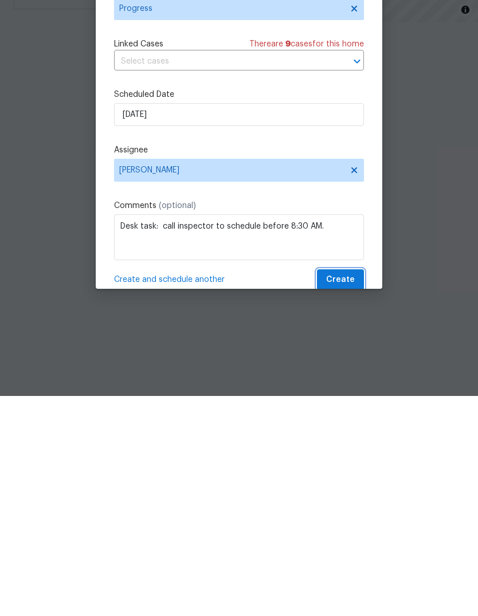
click at [348, 493] on span "Create" at bounding box center [340, 500] width 29 height 14
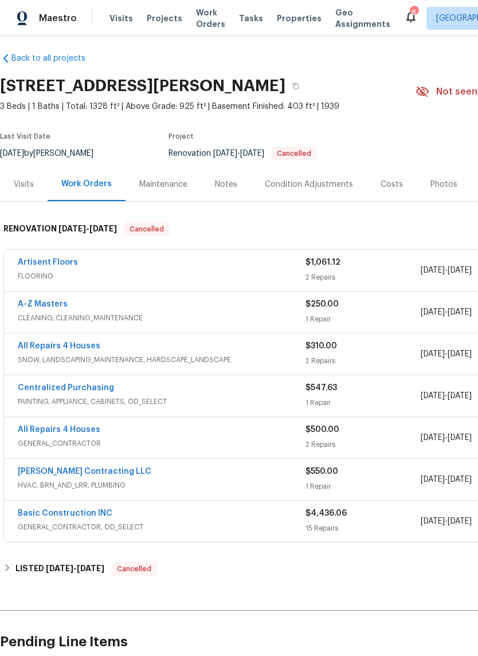
scroll to position [6, 0]
click at [391, 187] on div "Costs" at bounding box center [392, 184] width 22 height 11
